Goal: Check status: Check status

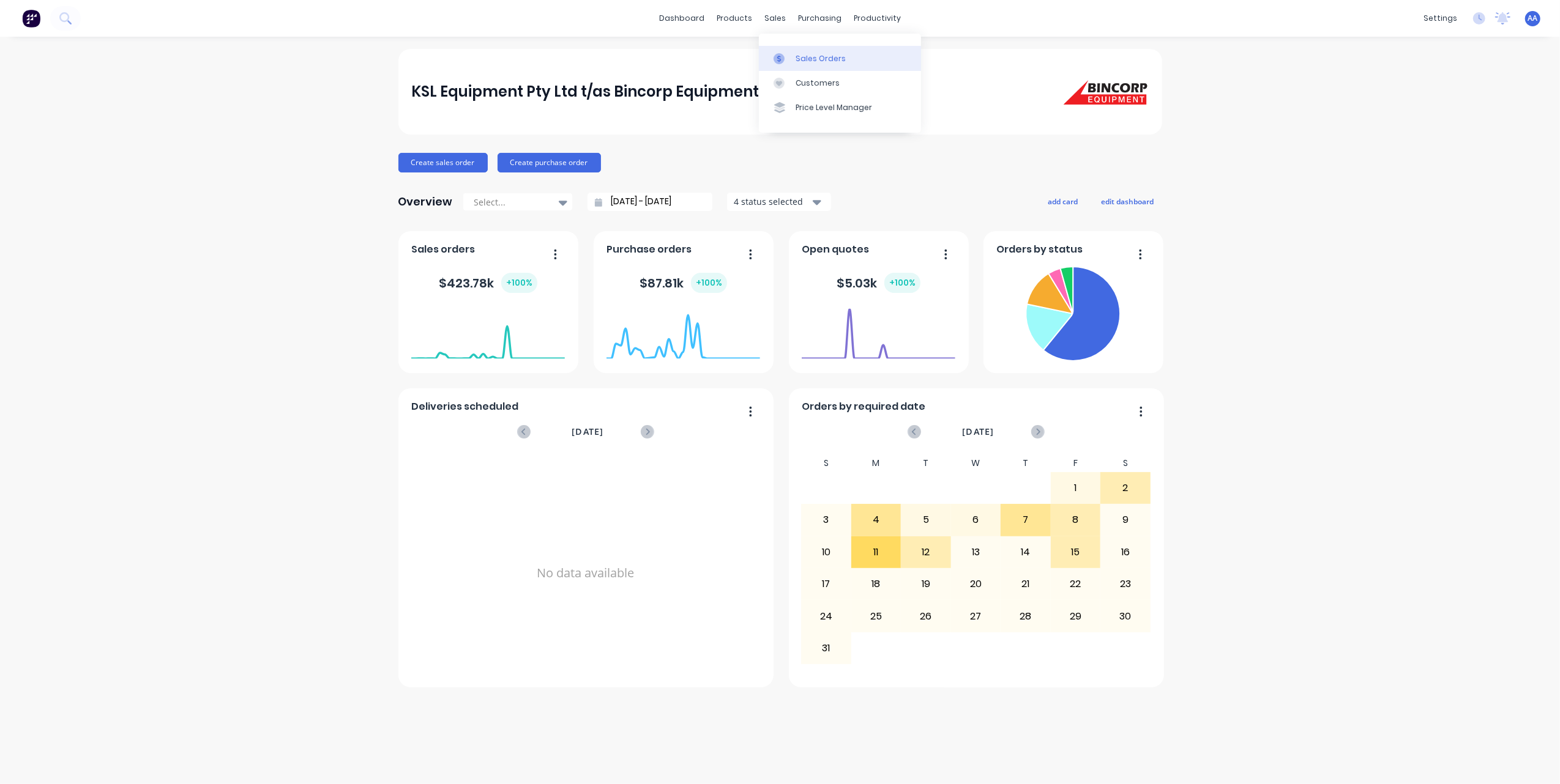
click at [802, 54] on div "Sales Orders" at bounding box center [821, 58] width 51 height 11
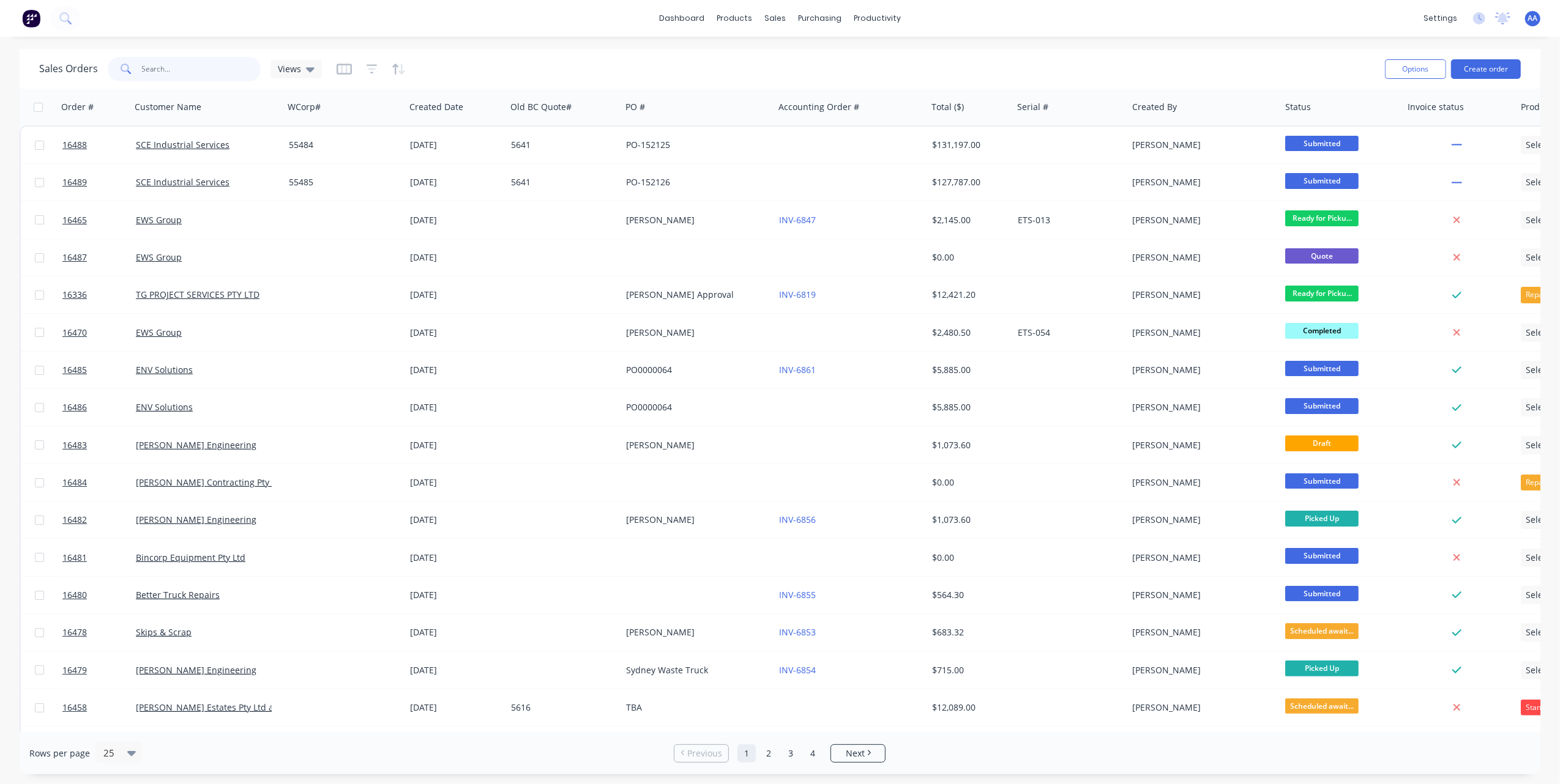
click at [187, 73] on input "text" at bounding box center [202, 68] width 119 height 24
click at [187, 71] on input "text" at bounding box center [202, 68] width 119 height 24
type input "16460"
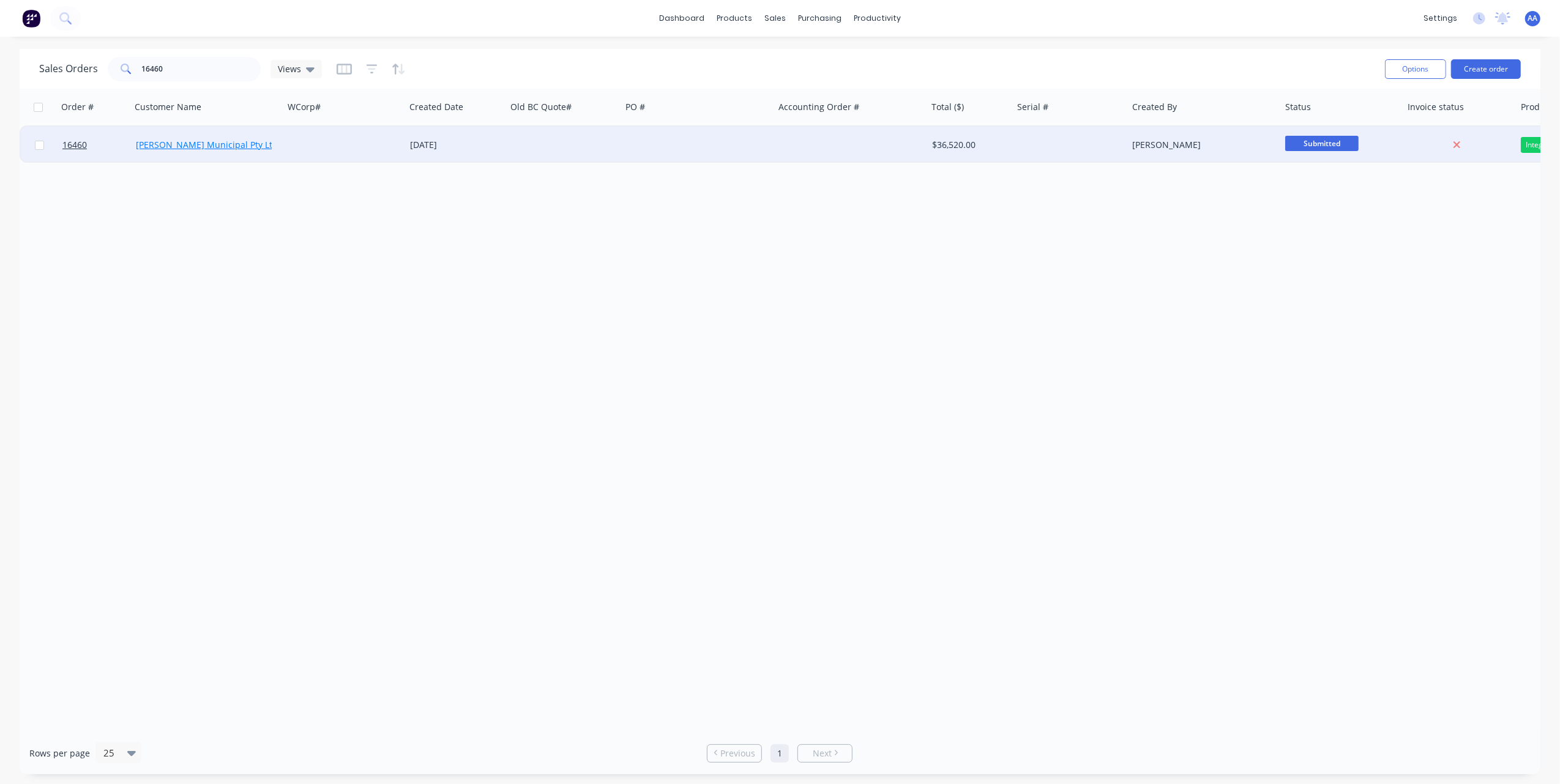
click at [199, 145] on link "[PERSON_NAME] Municipal Pty Ltd" at bounding box center [207, 145] width 142 height 12
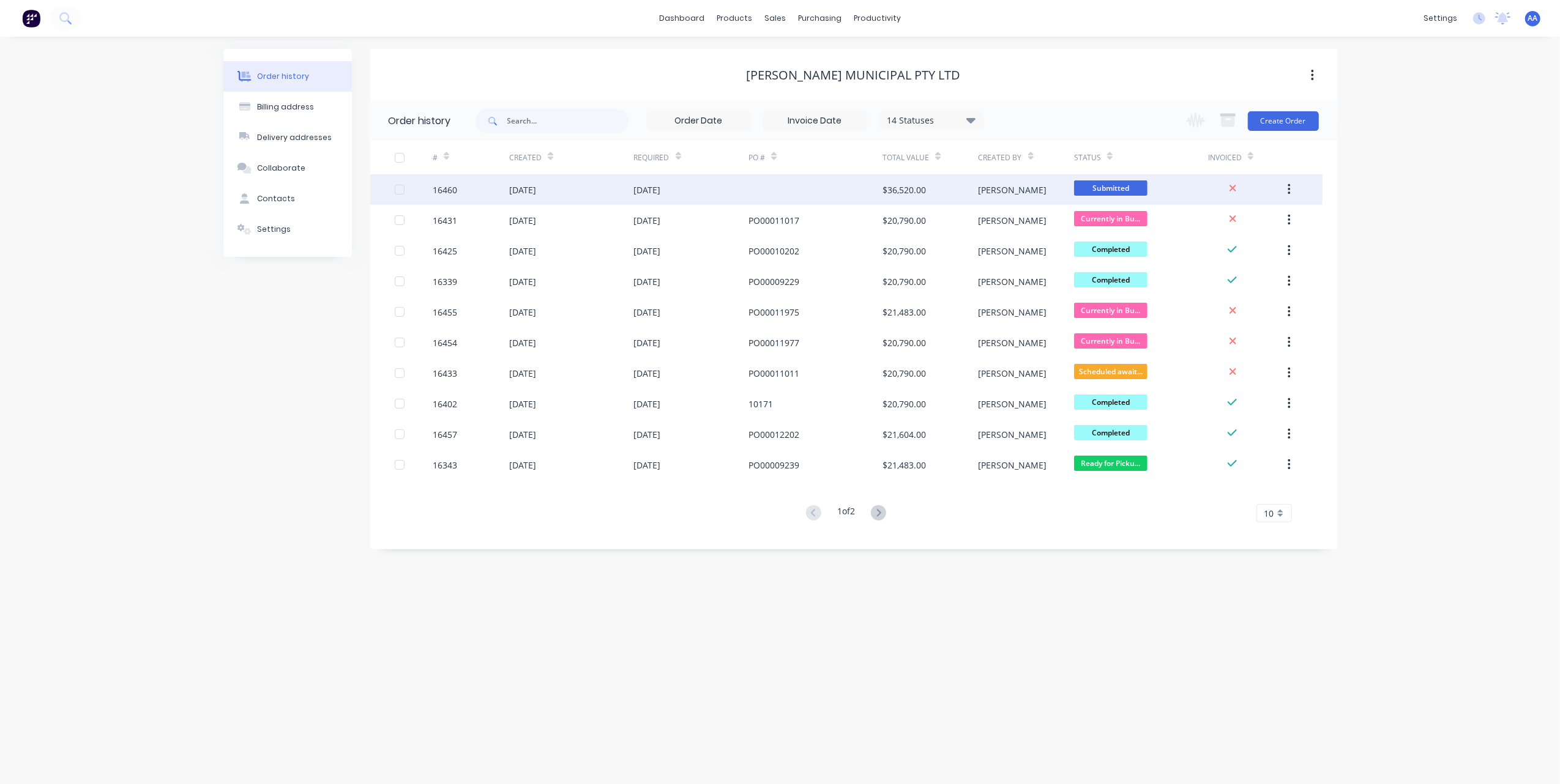
click at [448, 191] on div "16460" at bounding box center [444, 189] width 24 height 13
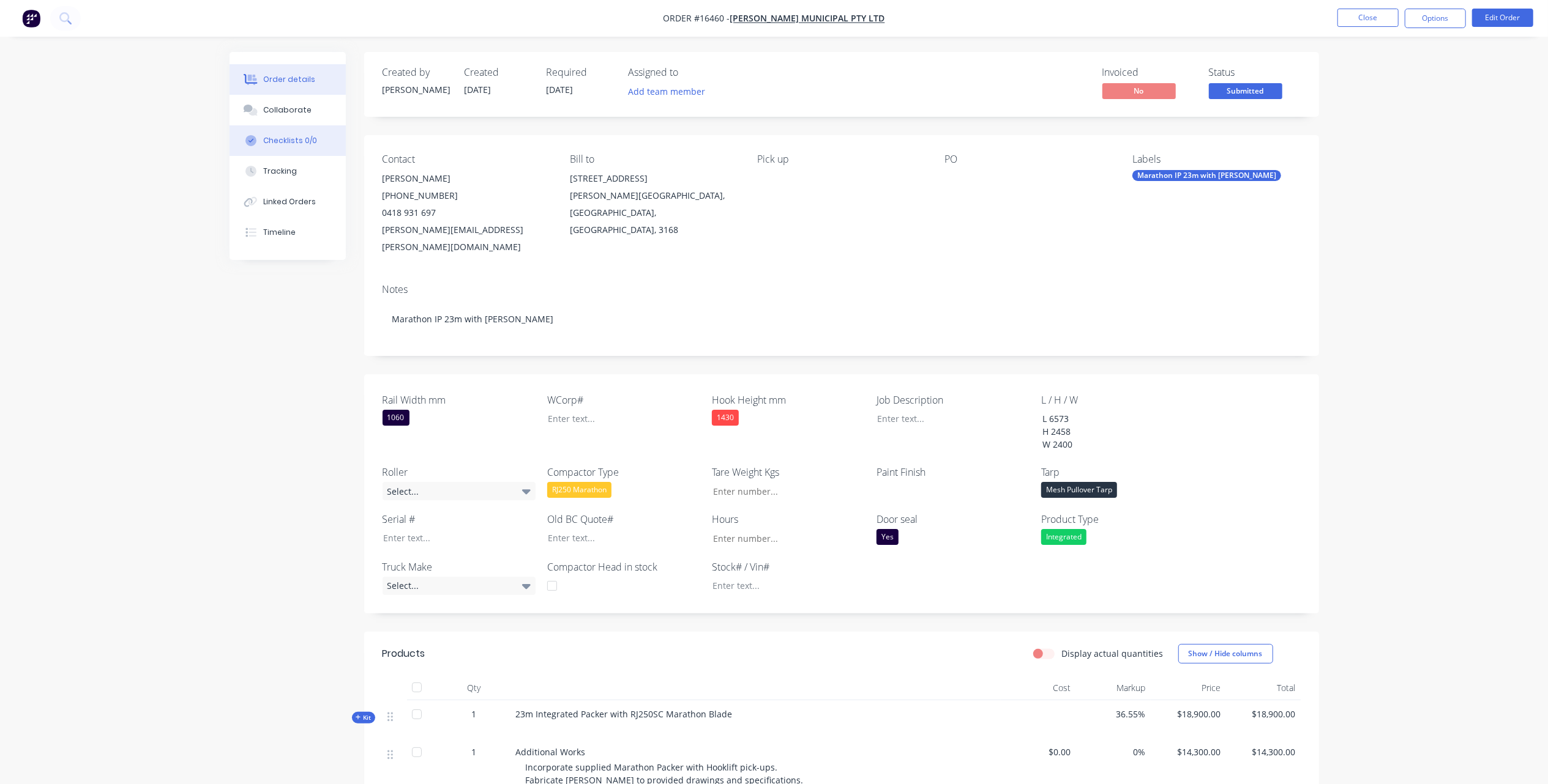
click at [283, 142] on div "Checklists 0/0" at bounding box center [289, 140] width 54 height 11
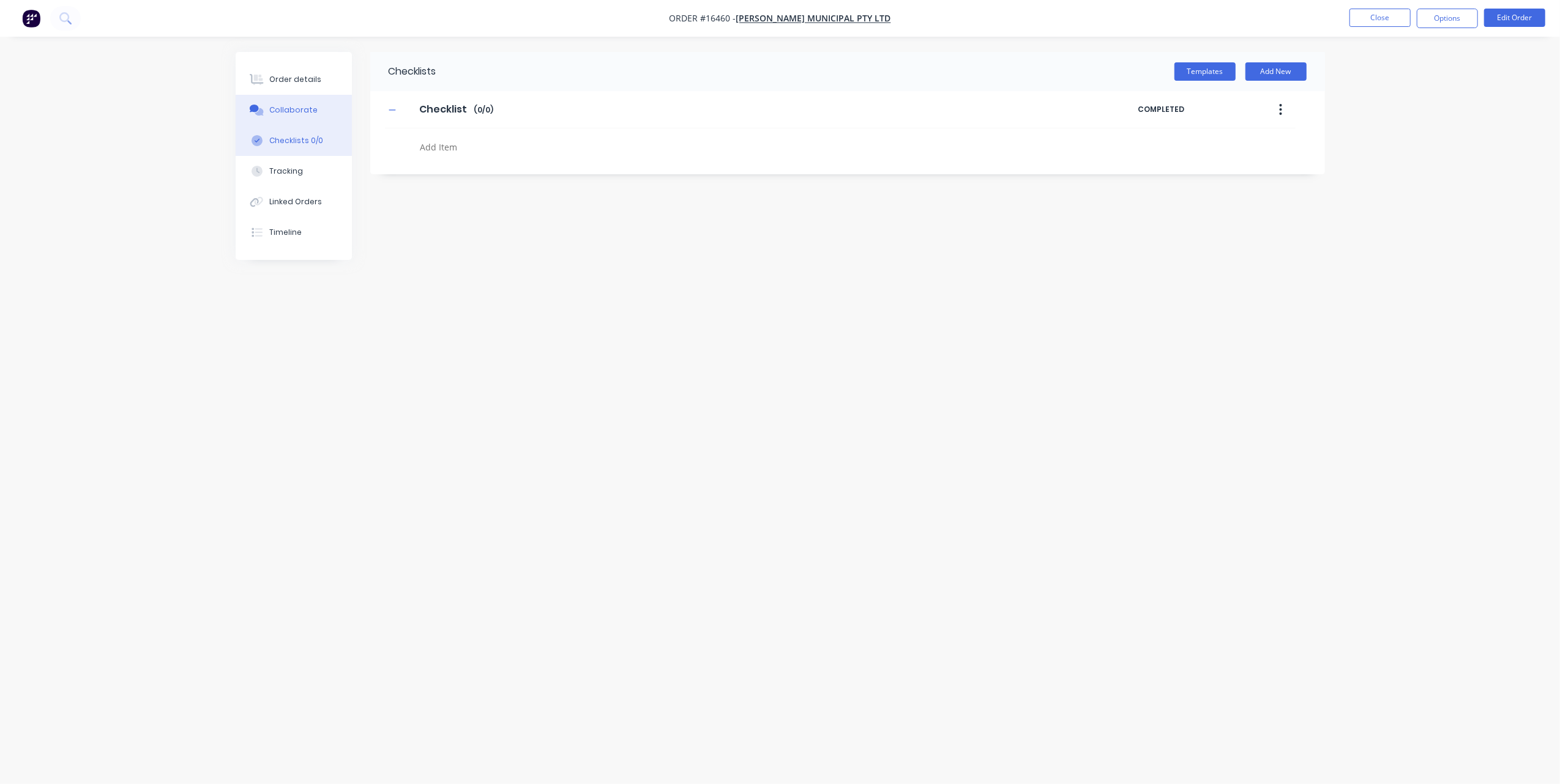
click at [292, 111] on div "Collaborate" at bounding box center [293, 109] width 49 height 11
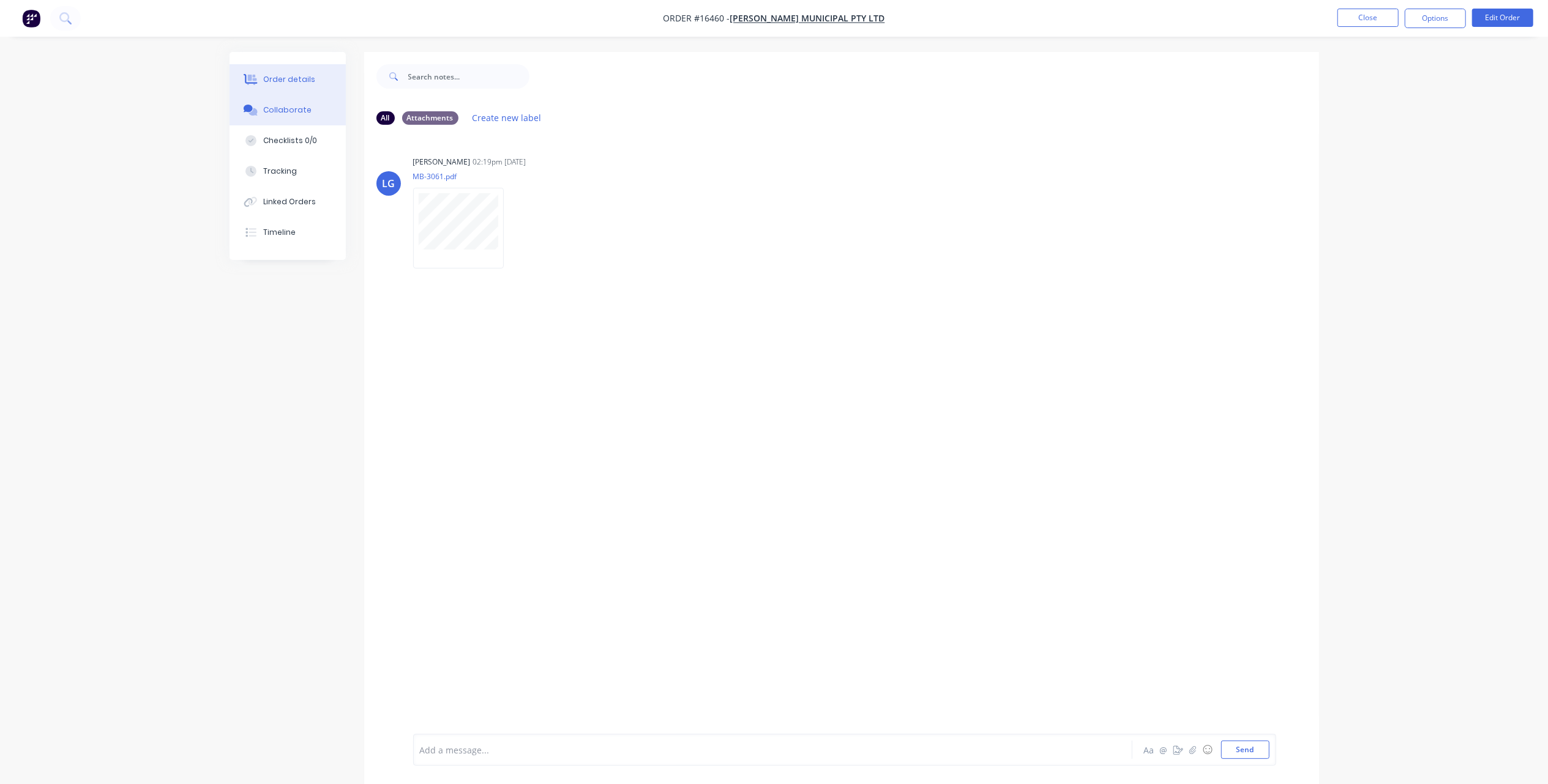
click at [291, 87] on button "Order details" at bounding box center [287, 79] width 116 height 30
